Goal: Task Accomplishment & Management: Manage account settings

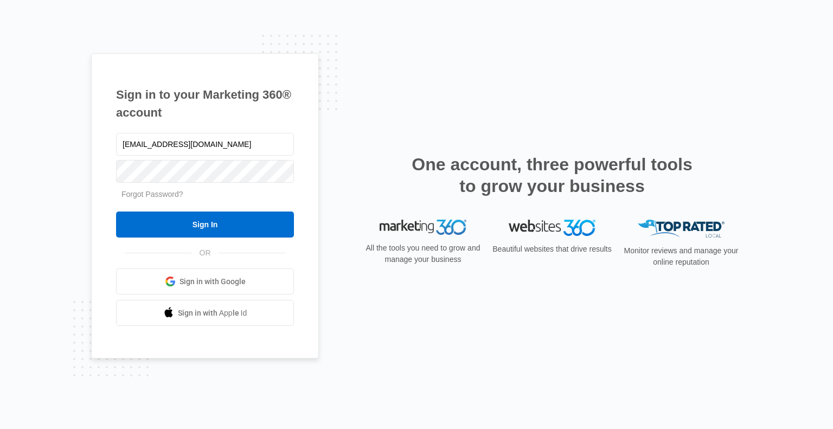
type input "[EMAIL_ADDRESS][DOMAIN_NAME]"
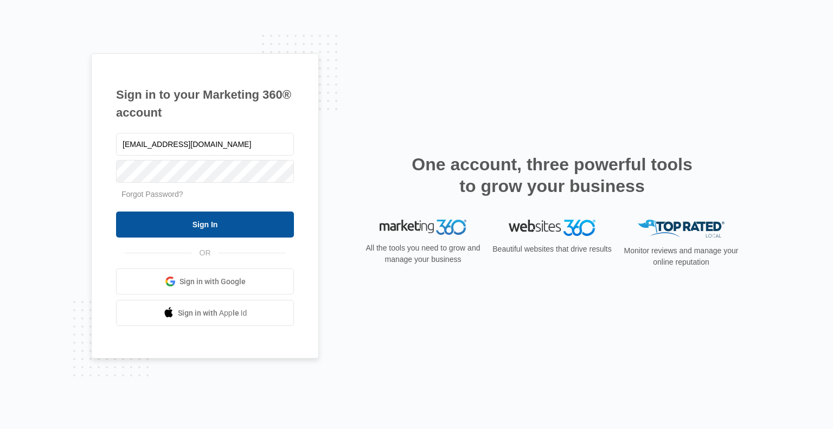
click at [248, 218] on input "Sign In" at bounding box center [205, 224] width 178 height 26
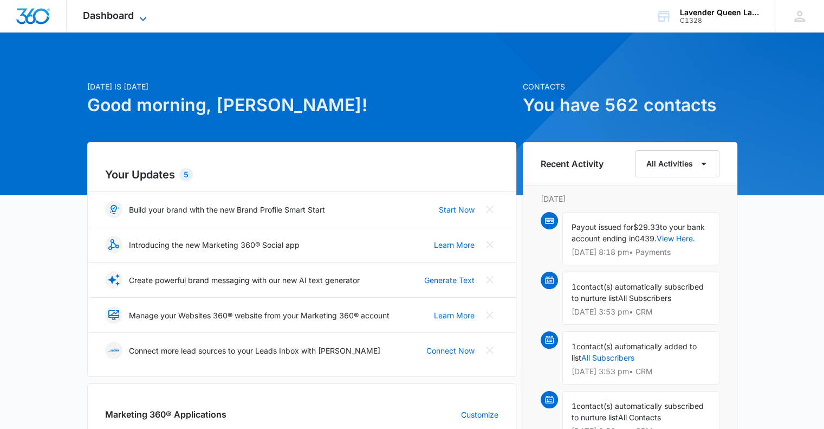
click at [143, 16] on icon at bounding box center [143, 18] width 13 height 13
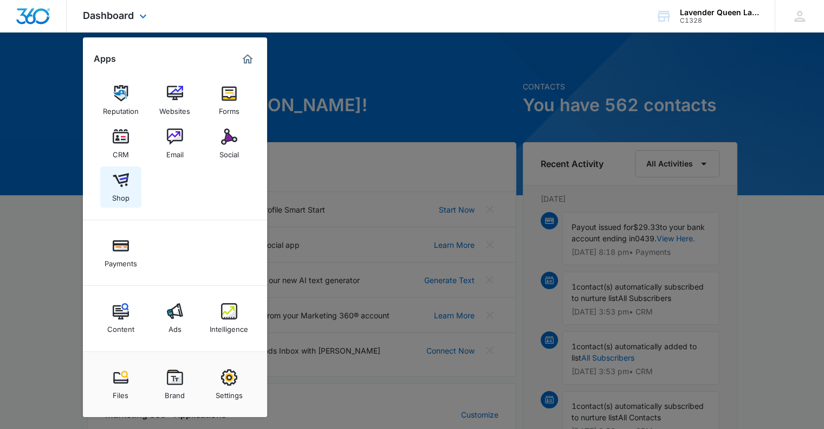
click at [118, 185] on img at bounding box center [121, 180] width 16 height 16
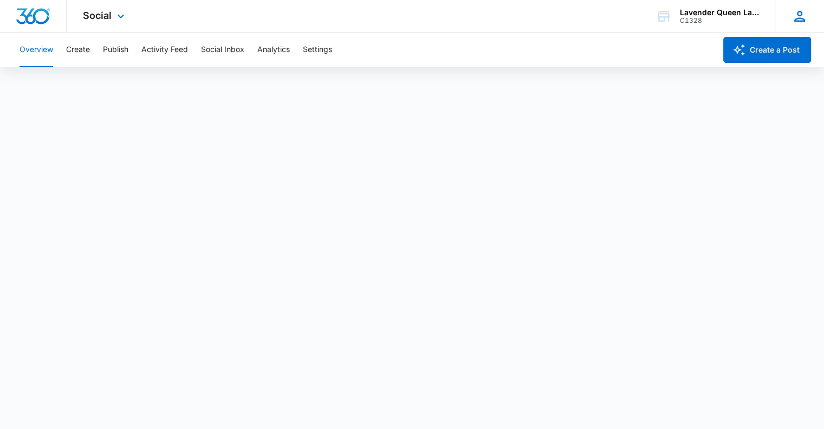
click at [799, 17] on icon at bounding box center [800, 16] width 11 height 11
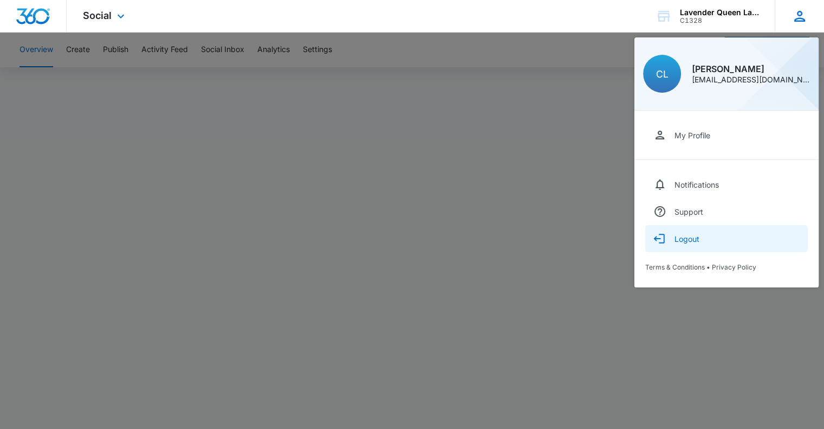
click at [692, 241] on div "Logout" at bounding box center [687, 238] width 25 height 9
